Goal: Task Accomplishment & Management: Manage account settings

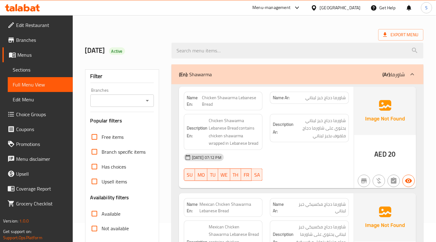
scroll to position [34, 0]
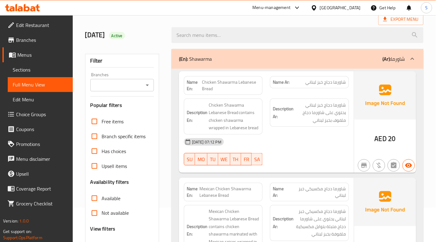
click at [300, 143] on div "13-10-2025 07:12 PM" at bounding box center [266, 141] width 173 height 15
click at [321, 137] on div "13-10-2025 07:12 PM" at bounding box center [266, 141] width 173 height 15
click at [334, 119] on span "شاورما دجاج خبز لبناني يحتوي على شاورما دجاج ملفوف بخبز لبناني" at bounding box center [320, 112] width 51 height 23
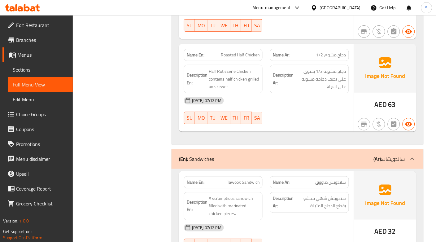
scroll to position [3029, 0]
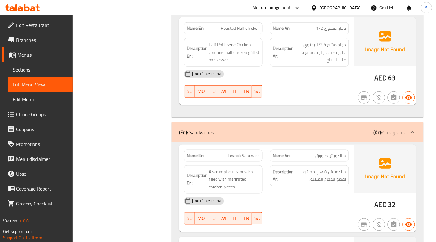
click at [385, 129] on p "(Ar): ساندويشات" at bounding box center [389, 132] width 31 height 7
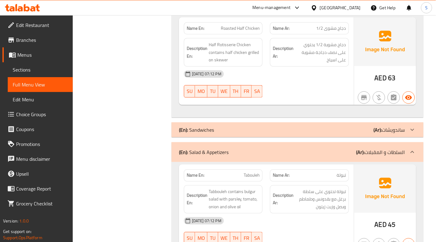
click at [379, 142] on div "(En): Salad & Appetizers (Ar): السلطات و المقبلات" at bounding box center [298, 152] width 252 height 20
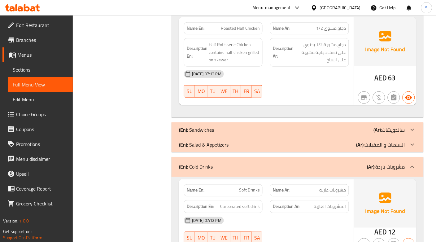
click at [367, 162] on b "(Ar):" at bounding box center [371, 166] width 8 height 9
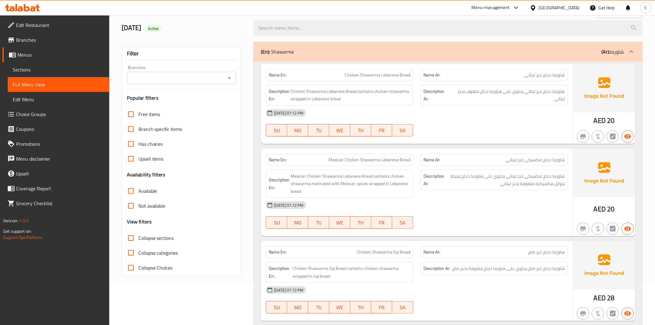
scroll to position [34, 0]
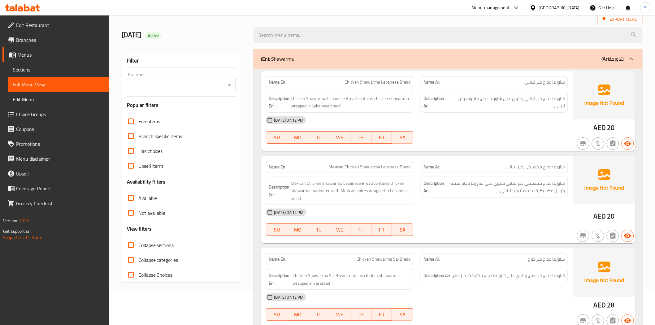
click at [377, 84] on span "Chicken Shawarma Lebanese Bread" at bounding box center [378, 82] width 66 height 7
copy span "Chicken Shawarma Lebanese Bread"
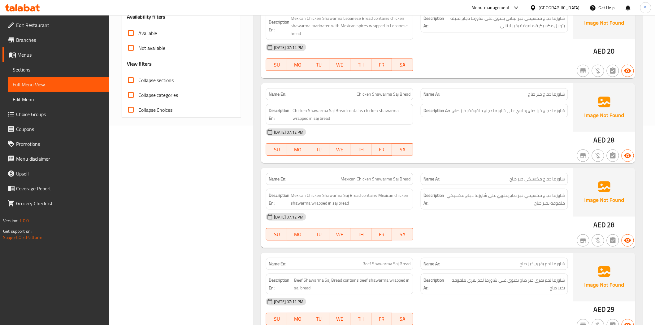
scroll to position [241, 0]
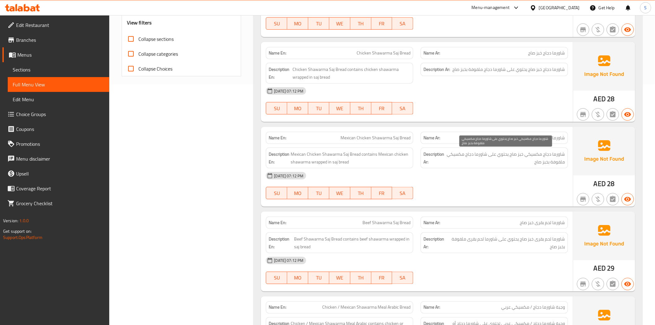
click at [559, 162] on span "شاورما دجاج مكسيكي خبز صاج يحتوي على شاورما دجاج مكسيكي ملفوفة بخبز صاج" at bounding box center [505, 158] width 119 height 15
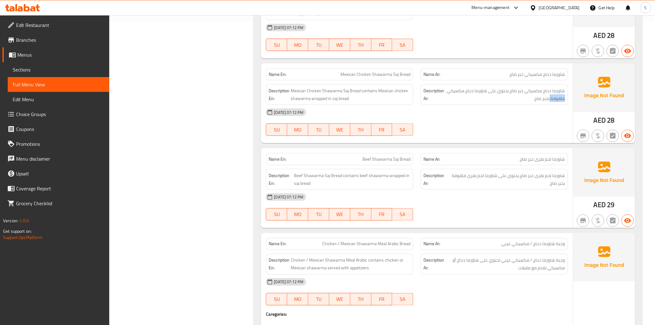
scroll to position [310, 0]
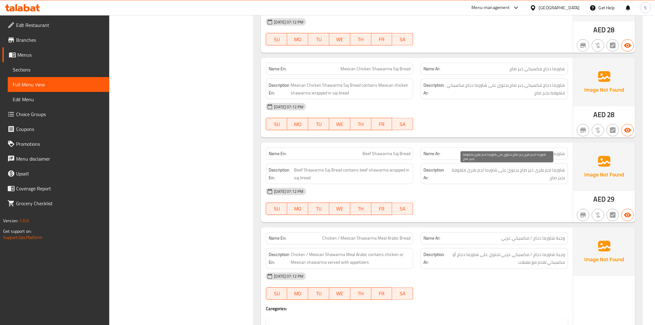
click at [463, 174] on span "شاورما لحم بقرى خبز صاج يحتوي على شاورما لحم بقرى ملفوفة بخبز صاج" at bounding box center [507, 173] width 116 height 15
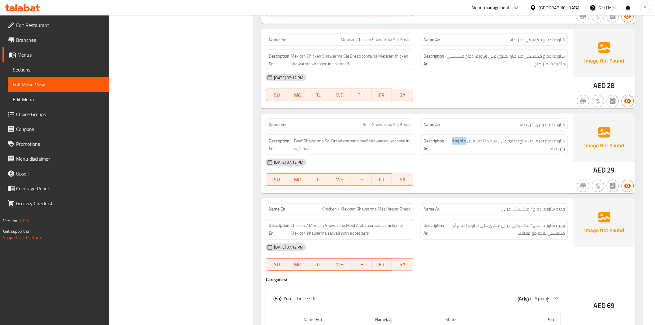
scroll to position [379, 0]
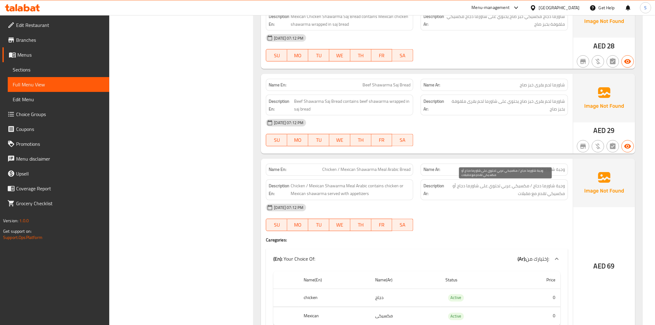
click at [522, 189] on span "وجبة شاورما دجاج / مكسيكي عربي تحتوي على شاورما دجاج أو مكسيكي تقدم مع مقبلات" at bounding box center [506, 189] width 120 height 15
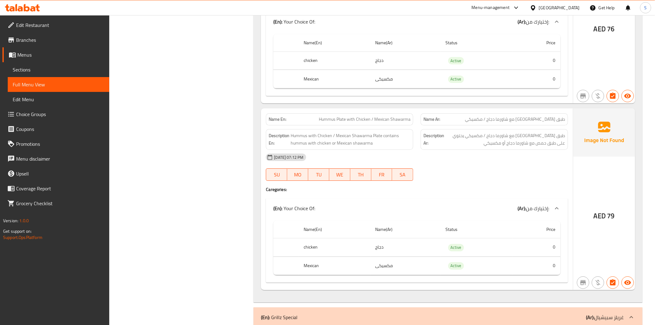
scroll to position [791, 0]
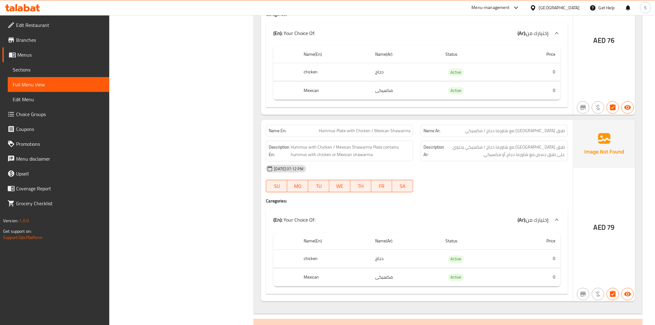
click at [355, 131] on span "Hummus Plate with Chicken / Mexican Shawarma" at bounding box center [365, 131] width 92 height 7
copy span "Hummus Plate with Chicken / Mexican Shawarma"
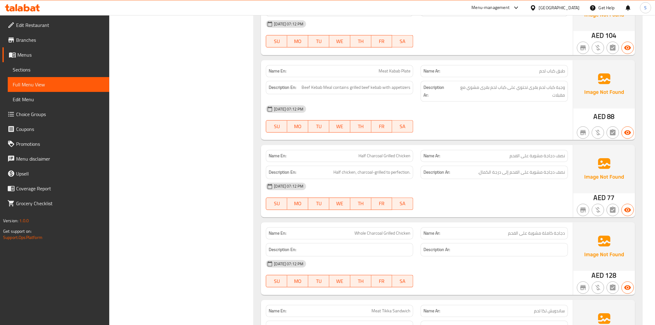
scroll to position [1583, 0]
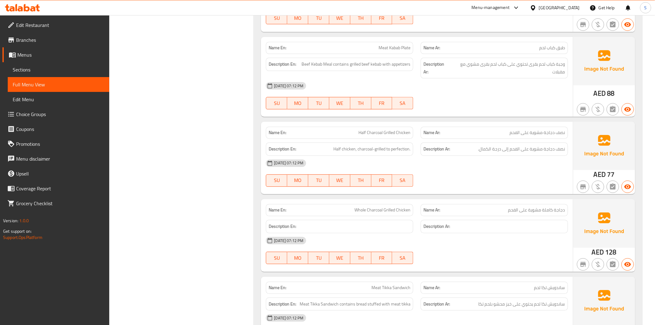
click at [385, 133] on span "Half Charcoal Grilled Chicken" at bounding box center [385, 132] width 52 height 7
copy span "Half Charcoal Grilled Chicken"
click at [371, 130] on span "Half Charcoal Grilled Chicken" at bounding box center [385, 132] width 52 height 7
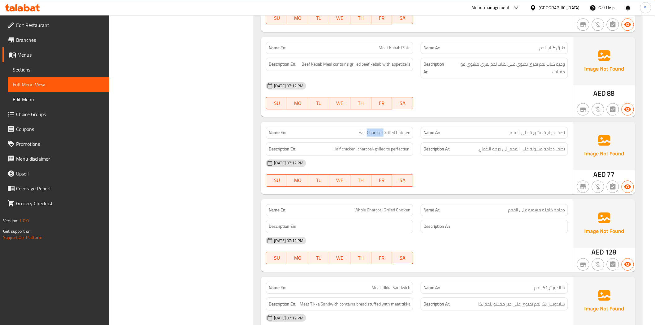
click at [371, 130] on span "Half Charcoal Grilled Chicken" at bounding box center [385, 132] width 52 height 7
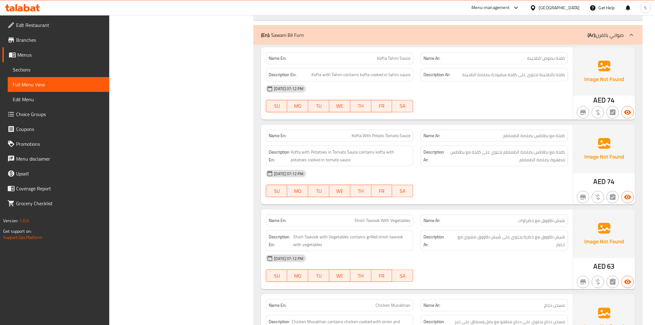
scroll to position [2099, 0]
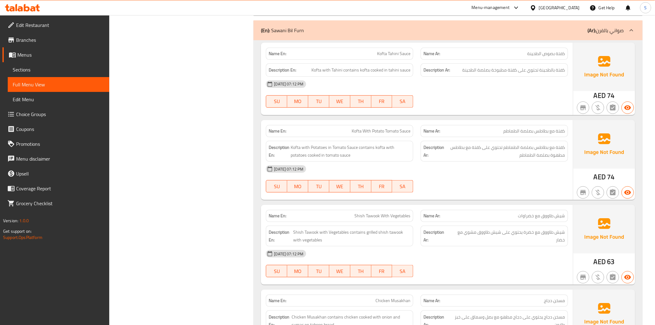
click at [562, 155] on span "كفتة مع بطاطس بصلصة الطماطم تحتوي على كفتة مع بطاطس مطهوة بصلصة الطماطم" at bounding box center [506, 151] width 120 height 15
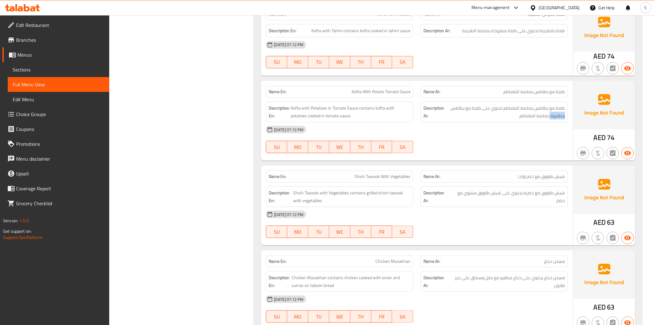
scroll to position [2203, 0]
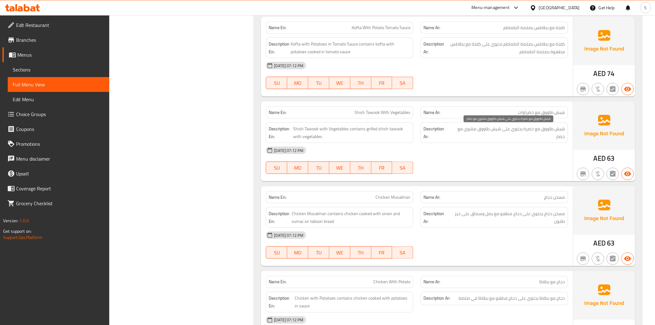
click at [470, 133] on span "شيش طاووق مع خضرة يحتوي على شيش طاووق مشوي مع خضار" at bounding box center [508, 132] width 115 height 15
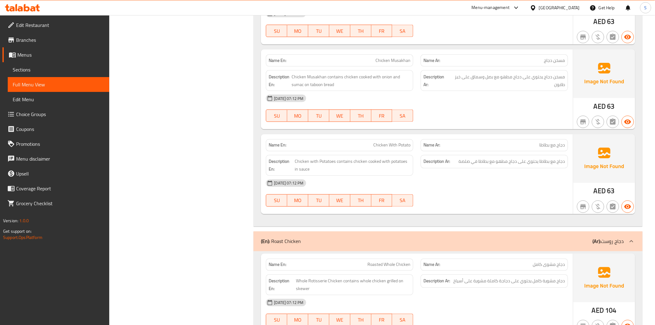
scroll to position [2340, 0]
click at [498, 163] on span "دجاج مع بطاطا يحتوي على دجاج مطهو مع بطاطا في صلصة" at bounding box center [512, 161] width 107 height 8
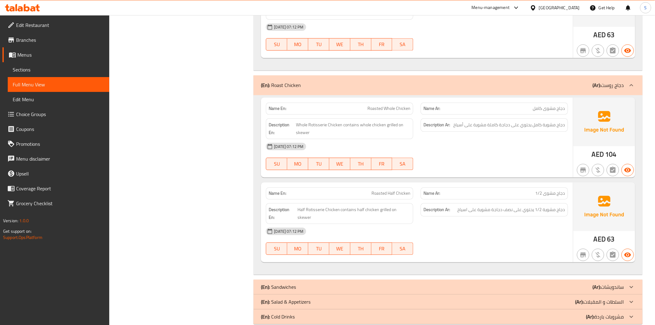
scroll to position [2502, 0]
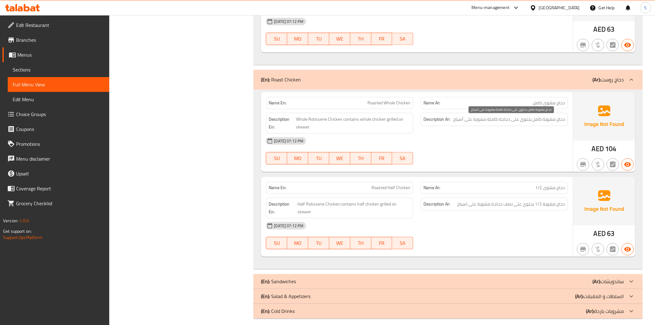
click at [461, 122] on span "دجاج مشوية كامل يحتوي على دجاجة كاملة مشوية على أسياخ" at bounding box center [510, 120] width 112 height 8
click at [559, 218] on div "[DATE] 07:12 PM" at bounding box center [416, 225] width 309 height 15
click at [478, 228] on div "13-10-2025 07:12 PM SU MO TU WE TH FR SA" at bounding box center [416, 235] width 309 height 35
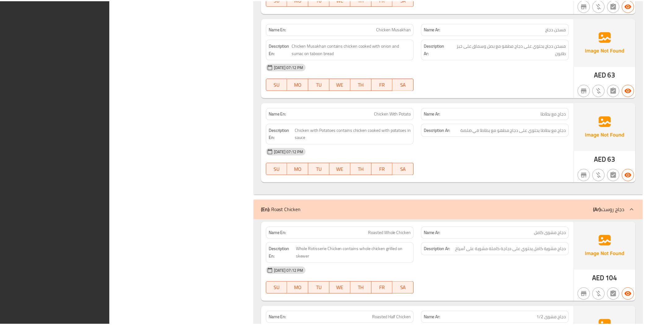
scroll to position [2495, 0]
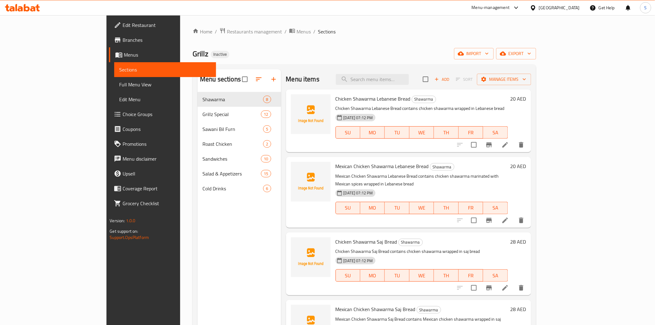
click at [402, 82] on input "search" at bounding box center [372, 79] width 73 height 11
paste input "Hummus Plate with Chicken / Mexican Shawarma"
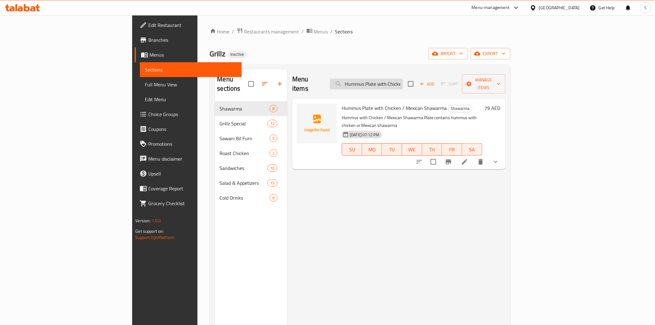
click at [403, 79] on input "Hummus Plate with Chicken / Mexican Shawarma" at bounding box center [366, 84] width 73 height 11
paste input "alf Charcoal Grilled Chicken"
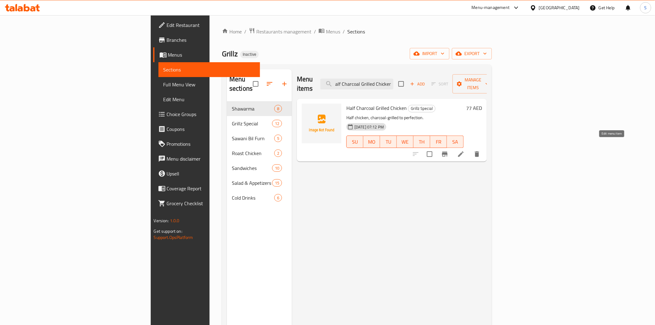
type input "Half Charcoal Grilled Chicken"
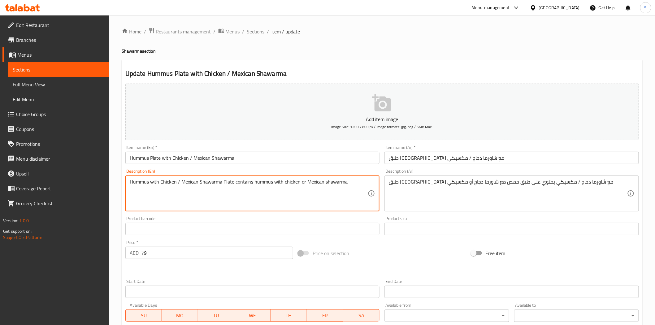
click at [283, 191] on textarea "Hummus with Chicken / Mexican Shawarma Plate contains hummus with chicken or Me…" at bounding box center [249, 193] width 239 height 29
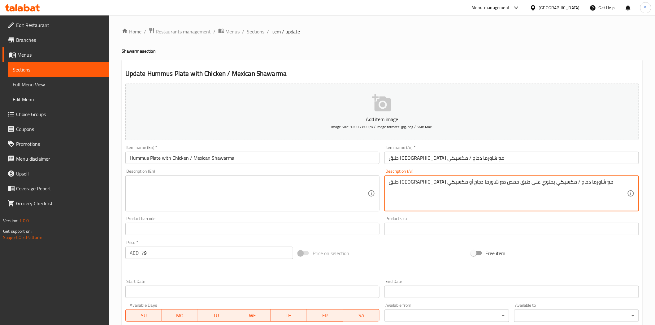
click at [483, 190] on textarea "طبق حمص مع شاورما دجاج / مكسيكي يحتوي على طبق حمص مع شاورما دجاج أو مكسيكي" at bounding box center [508, 193] width 239 height 29
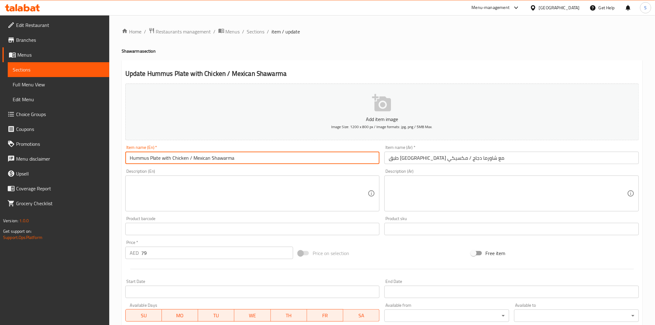
click at [327, 162] on input "Hummus Plate with Chicken / Mexican Shawarma" at bounding box center [252, 158] width 255 height 12
click at [244, 159] on input "Hummus Plate with Chicken / Mexican Shawarma" at bounding box center [252, 158] width 255 height 12
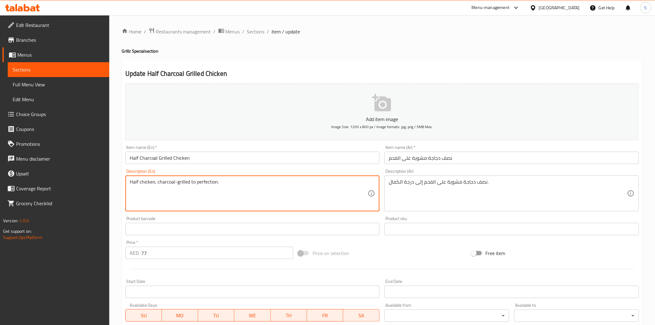
click at [247, 194] on textarea "Half chicken, charcoal-grilled to perfection." at bounding box center [249, 193] width 239 height 29
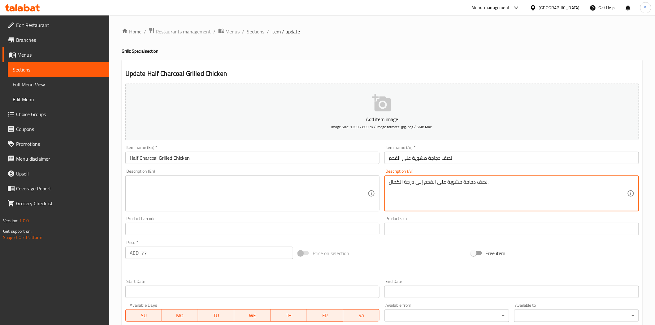
click at [477, 181] on textarea "نصف دجاجة مشوية على الفحم إلى درجة الكمال." at bounding box center [508, 193] width 239 height 29
click at [475, 156] on input "نصف دجاجة مشوية على الفحم" at bounding box center [512, 158] width 255 height 12
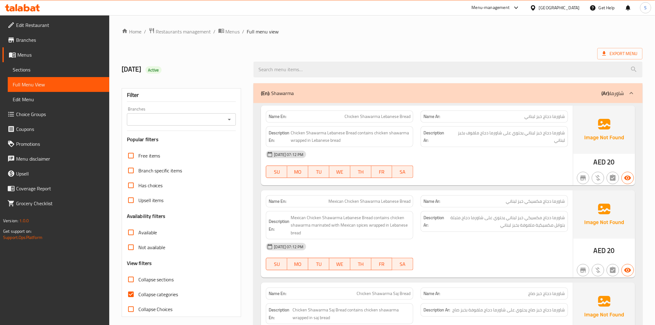
scroll to position [4, 0]
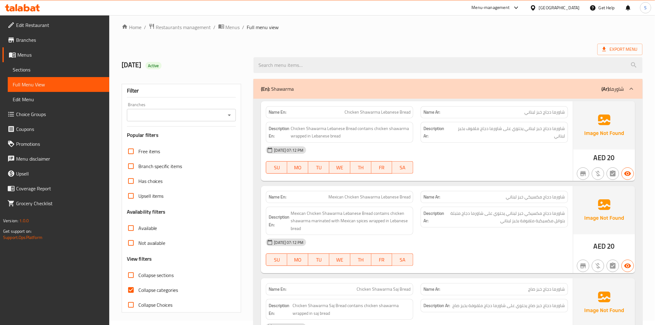
click at [139, 292] on span "Collapse categories" at bounding box center [158, 290] width 40 height 7
click at [138, 292] on input "Collapse categories" at bounding box center [131, 290] width 15 height 15
checkbox input "false"
click at [138, 276] on input "Collapse sections" at bounding box center [131, 275] width 15 height 15
checkbox input "true"
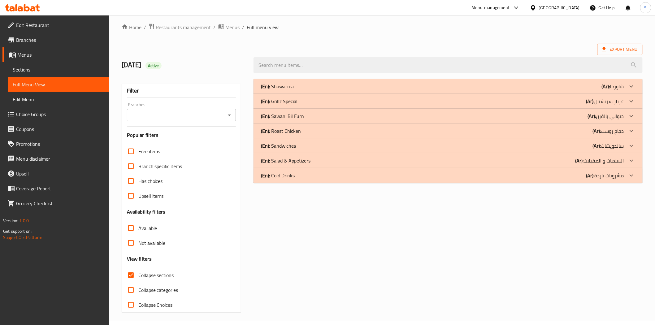
click at [289, 132] on p "(En): Roast Chicken" at bounding box center [281, 130] width 40 height 7
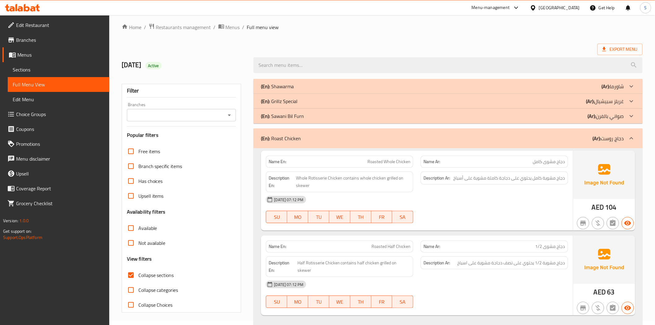
click at [283, 118] on p "(En): Sawani Bil Furn" at bounding box center [282, 115] width 43 height 7
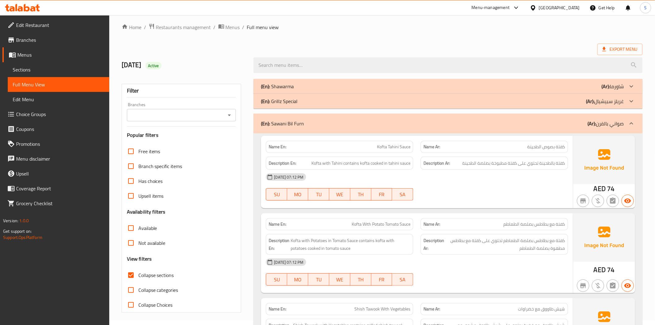
click at [277, 103] on p "(En): Grillz Special" at bounding box center [279, 101] width 37 height 7
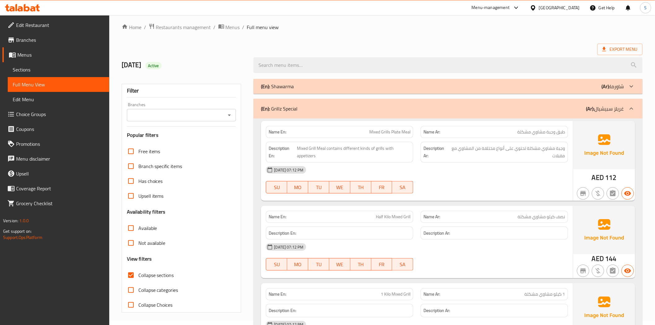
click at [277, 87] on p "(En): Shawarma" at bounding box center [277, 86] width 33 height 7
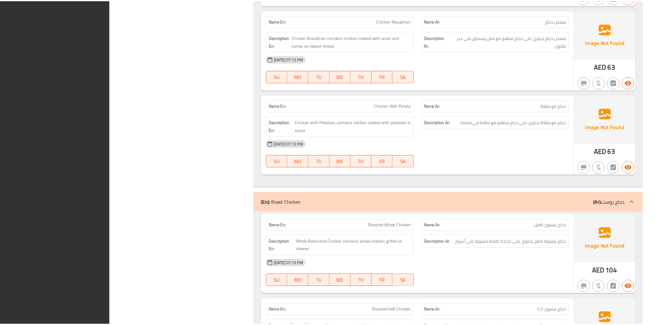
scroll to position [2487, 0]
